Goal: Transaction & Acquisition: Purchase product/service

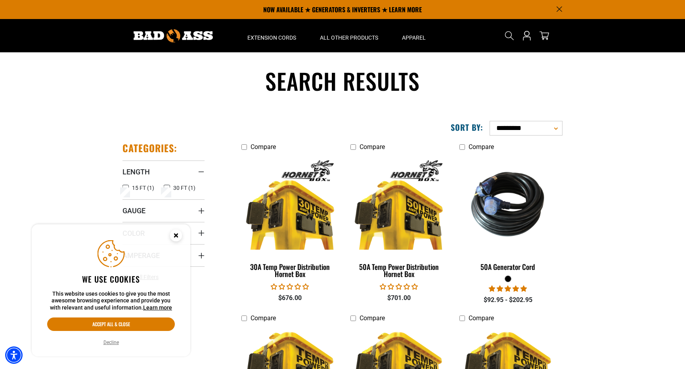
click at [173, 234] on circle "Close this option" at bounding box center [176, 235] width 12 height 12
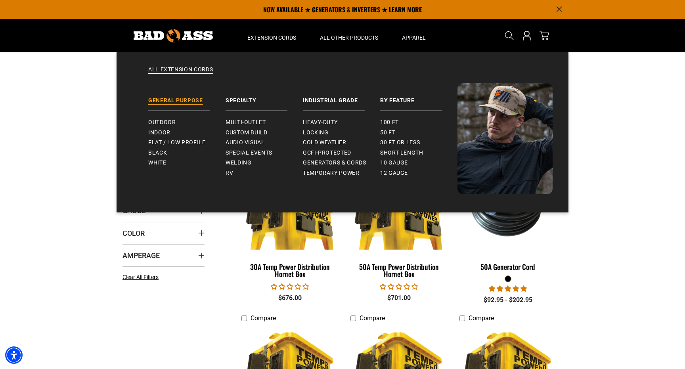
click at [178, 100] on link "General Purpose" at bounding box center [186, 97] width 77 height 28
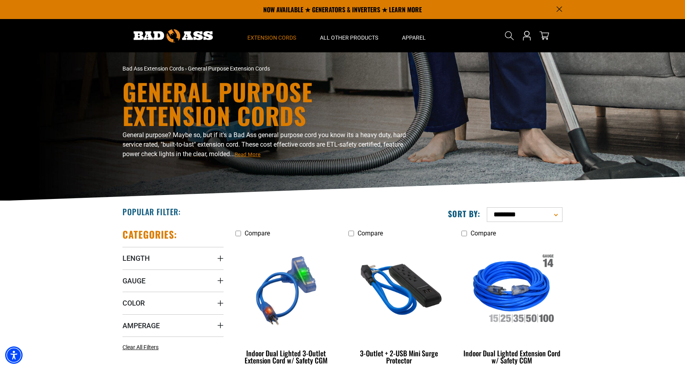
click at [177, 36] on img at bounding box center [173, 35] width 79 height 13
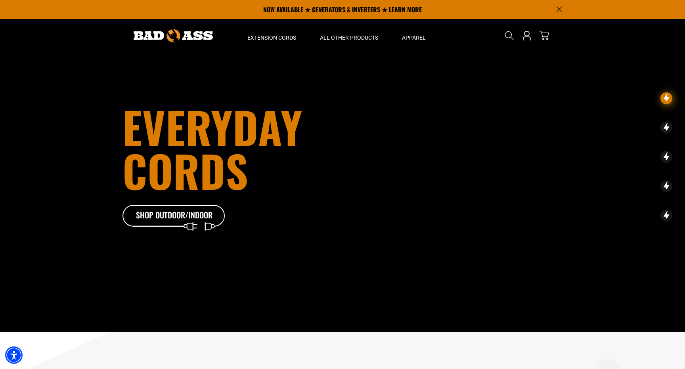
click at [666, 130] on icon at bounding box center [667, 128] width 6 height 10
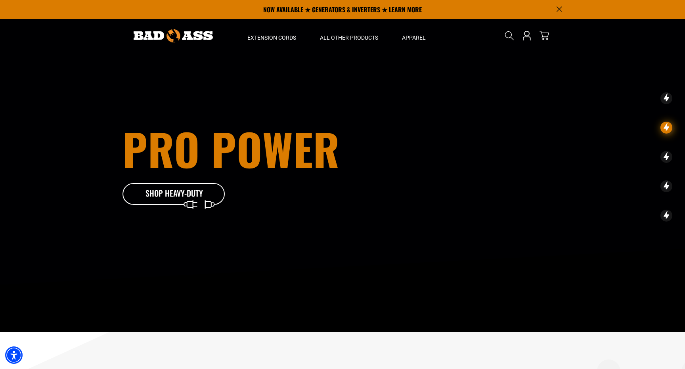
click at [669, 100] on icon at bounding box center [666, 98] width 12 height 12
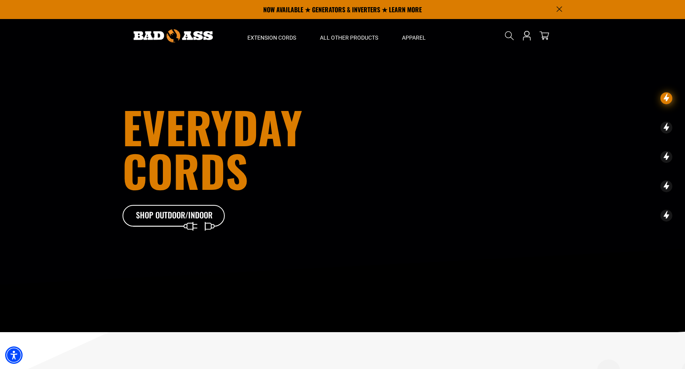
click at [665, 122] on icon at bounding box center [666, 128] width 12 height 12
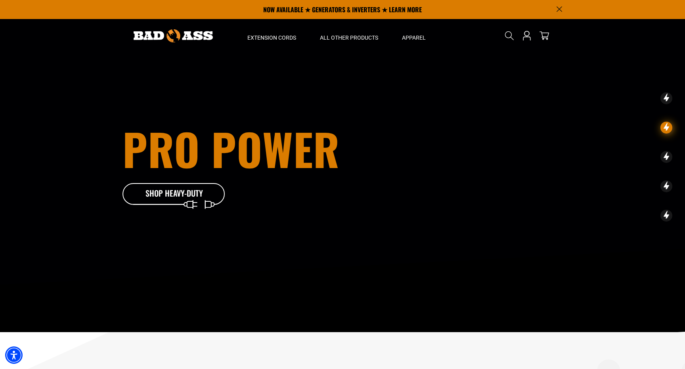
click at [668, 155] on icon at bounding box center [666, 157] width 12 height 12
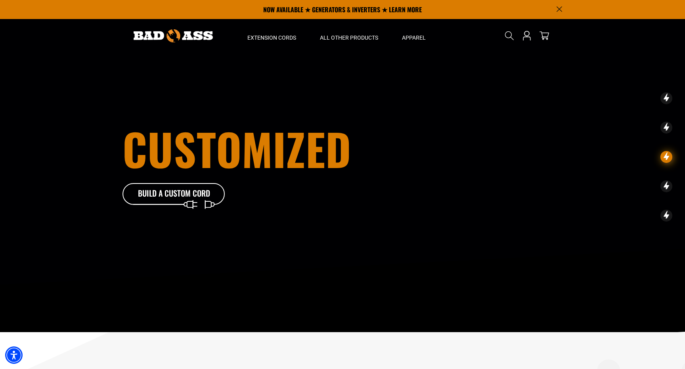
click at [669, 187] on icon at bounding box center [666, 186] width 12 height 12
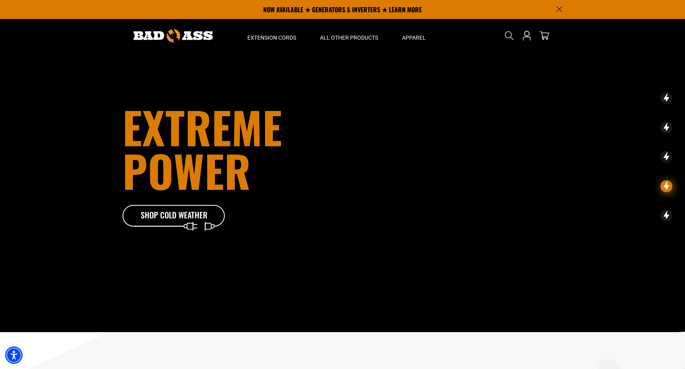
click at [667, 216] on icon at bounding box center [667, 216] width 6 height 10
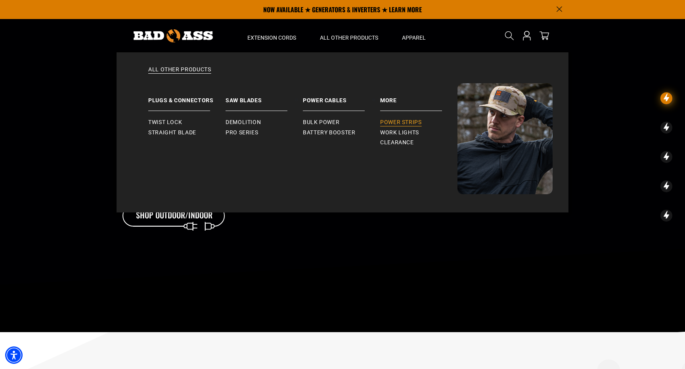
click at [395, 123] on span "Power Strips" at bounding box center [401, 122] width 42 height 7
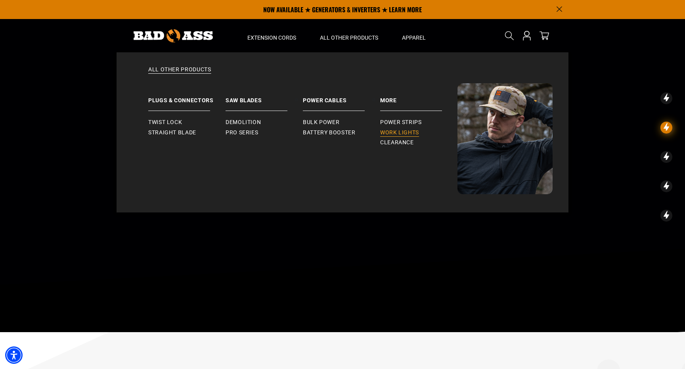
click at [407, 134] on span "Work Lights" at bounding box center [399, 132] width 39 height 7
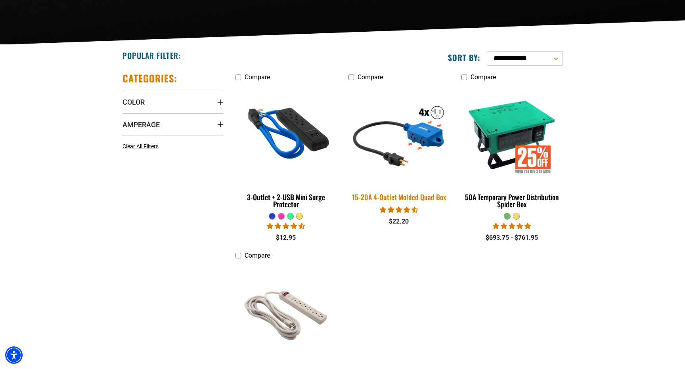
click at [421, 132] on img at bounding box center [398, 134] width 111 height 101
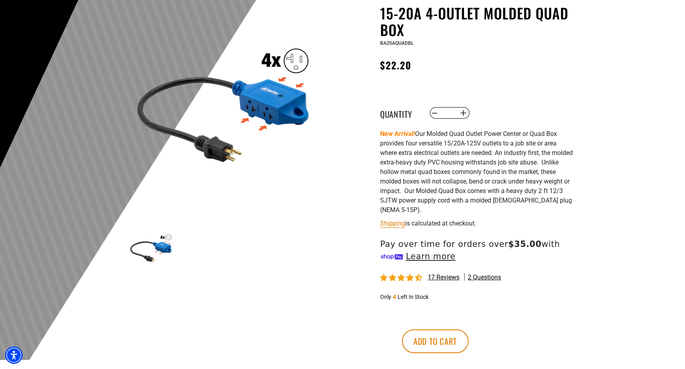
scroll to position [82, 0]
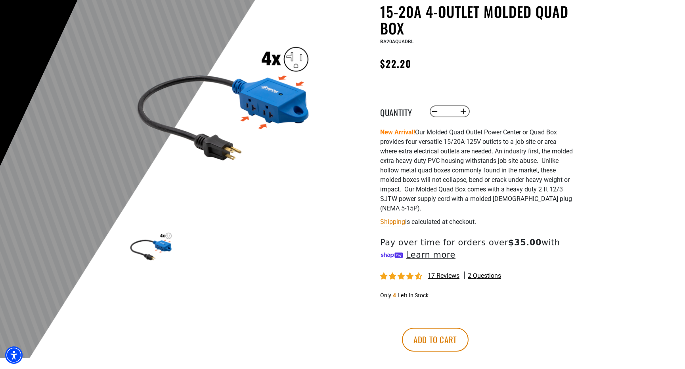
click at [272, 99] on img at bounding box center [223, 100] width 191 height 191
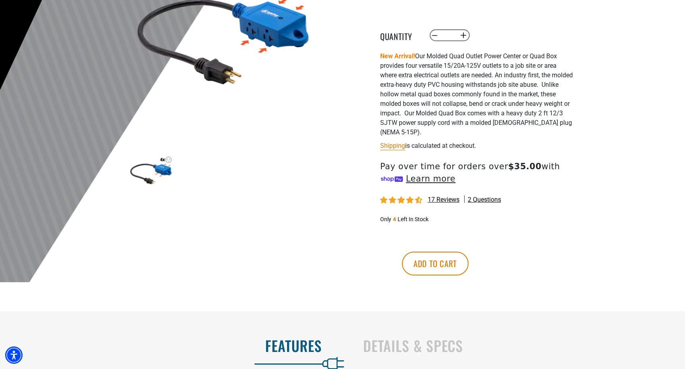
click at [444, 200] on span "17 reviews" at bounding box center [444, 200] width 32 height 8
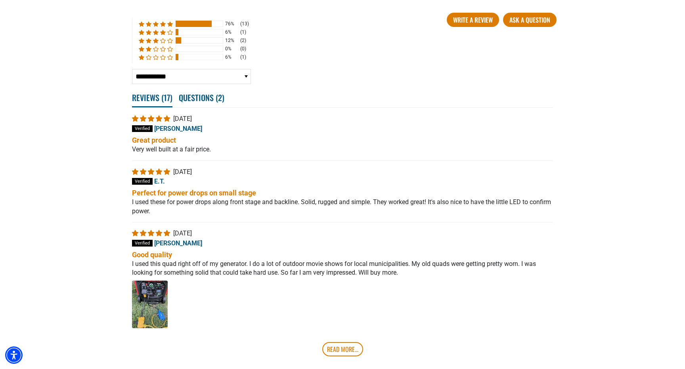
scroll to position [1440, 0]
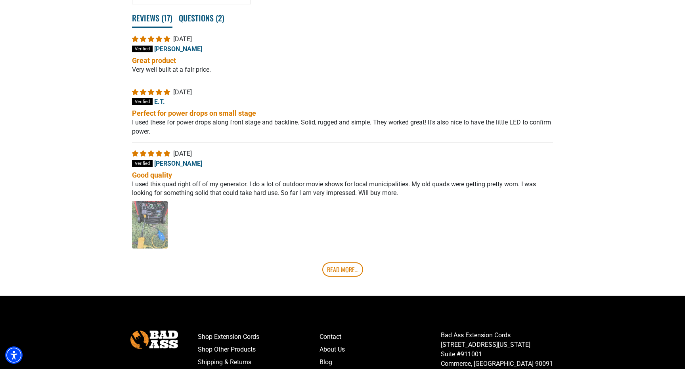
click at [152, 237] on img "Link to user picture 1 - open in a new tab" at bounding box center [150, 225] width 36 height 48
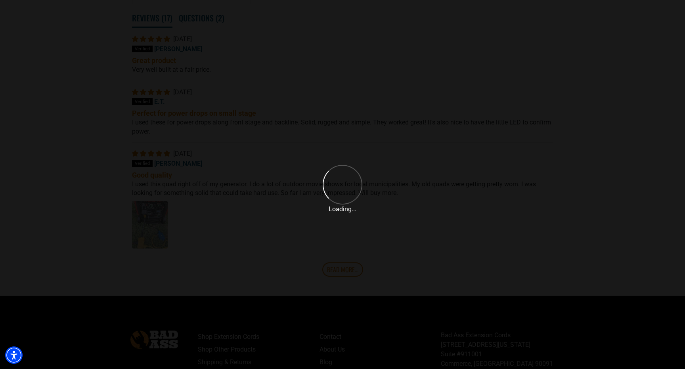
scroll to position [0, 0]
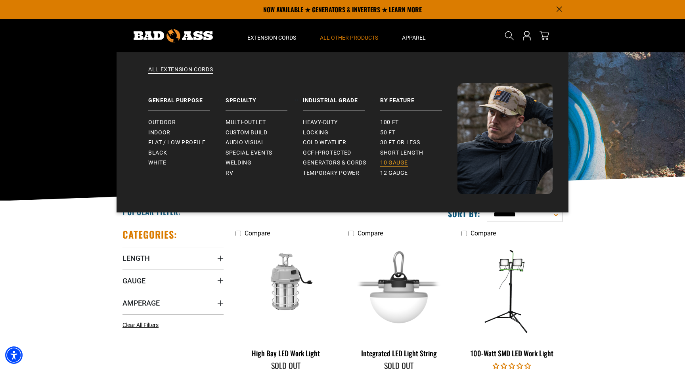
click at [398, 163] on span "10 gauge" at bounding box center [394, 162] width 28 height 7
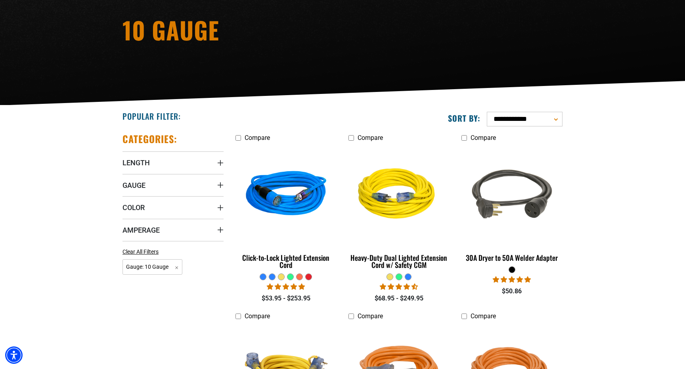
scroll to position [120, 0]
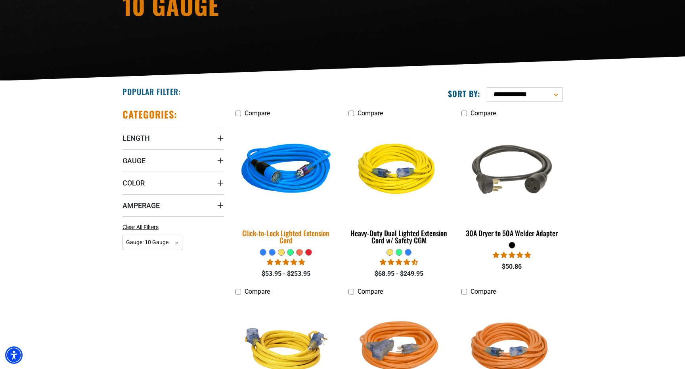
click at [290, 170] on img at bounding box center [286, 170] width 111 height 101
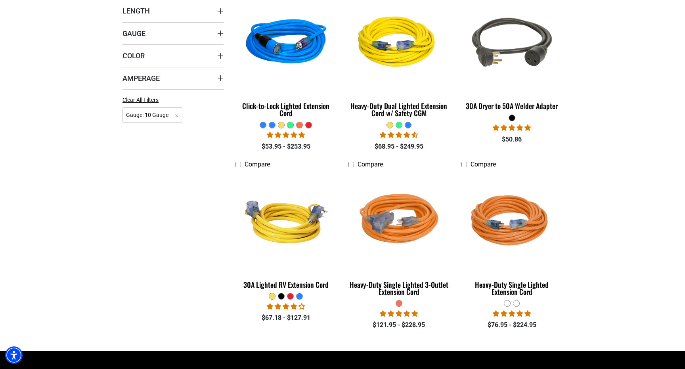
scroll to position [260, 0]
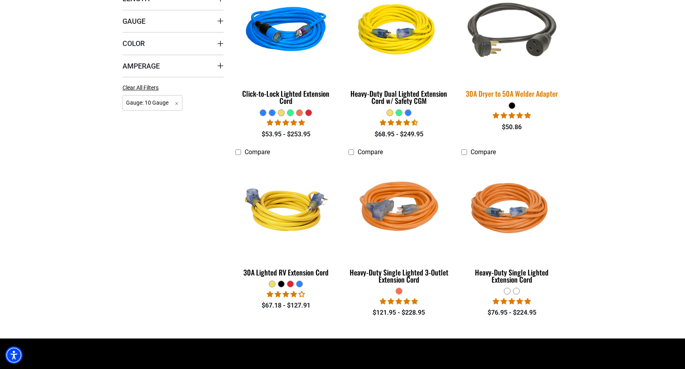
click at [534, 35] on img at bounding box center [511, 30] width 111 height 101
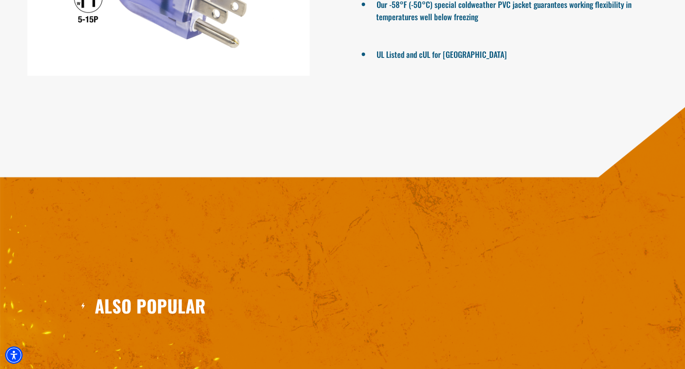
scroll to position [872, 0]
